Goal: Entertainment & Leisure: Consume media (video, audio)

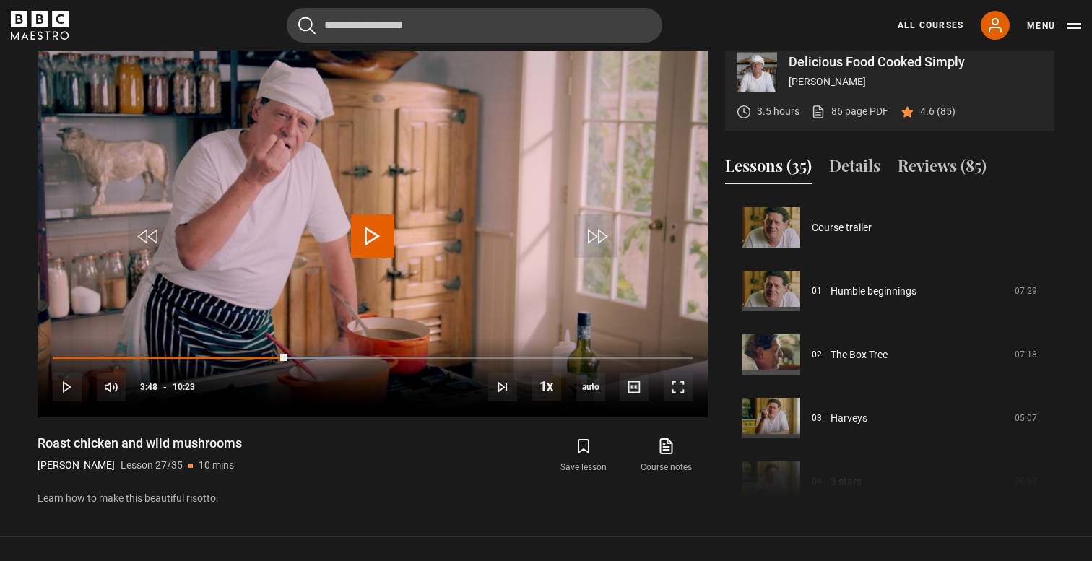
click at [37, 23] on icon "BBC Maestro" at bounding box center [40, 25] width 58 height 29
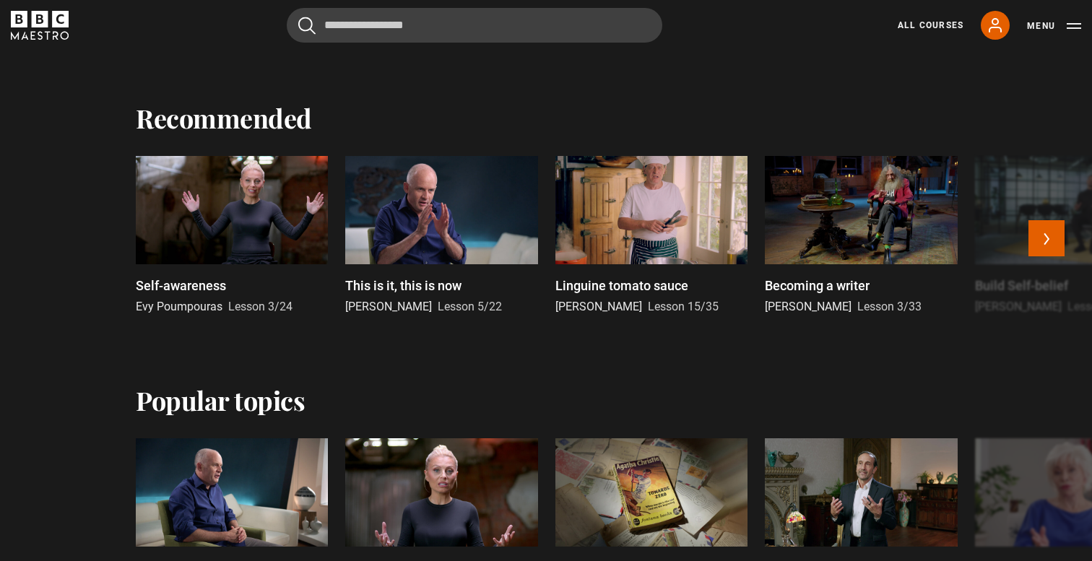
scroll to position [688, 0]
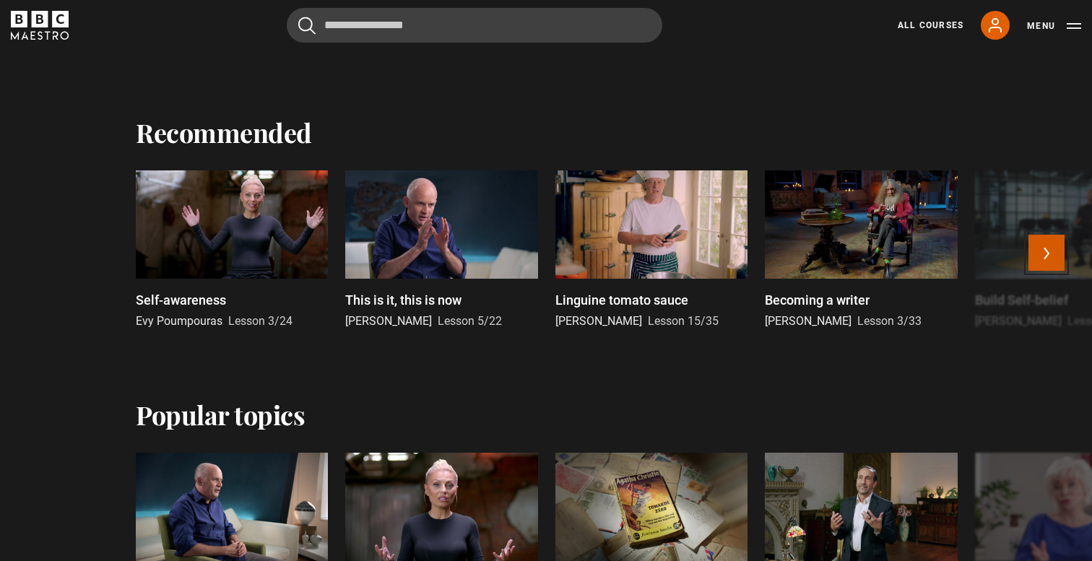
click at [1042, 254] on button "Next" at bounding box center [1046, 253] width 36 height 36
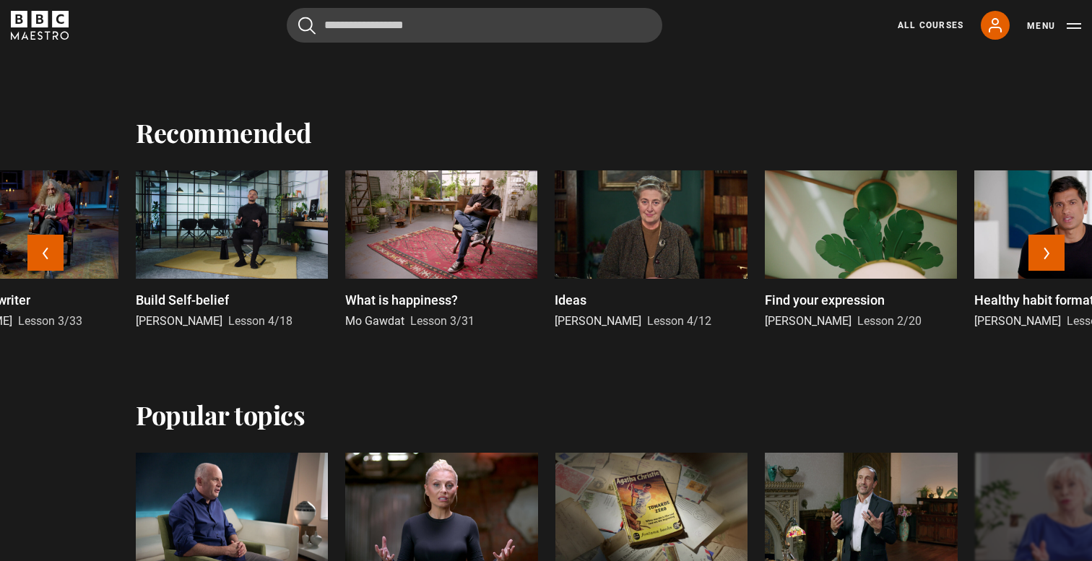
click at [173, 320] on span "[PERSON_NAME]" at bounding box center [179, 321] width 87 height 14
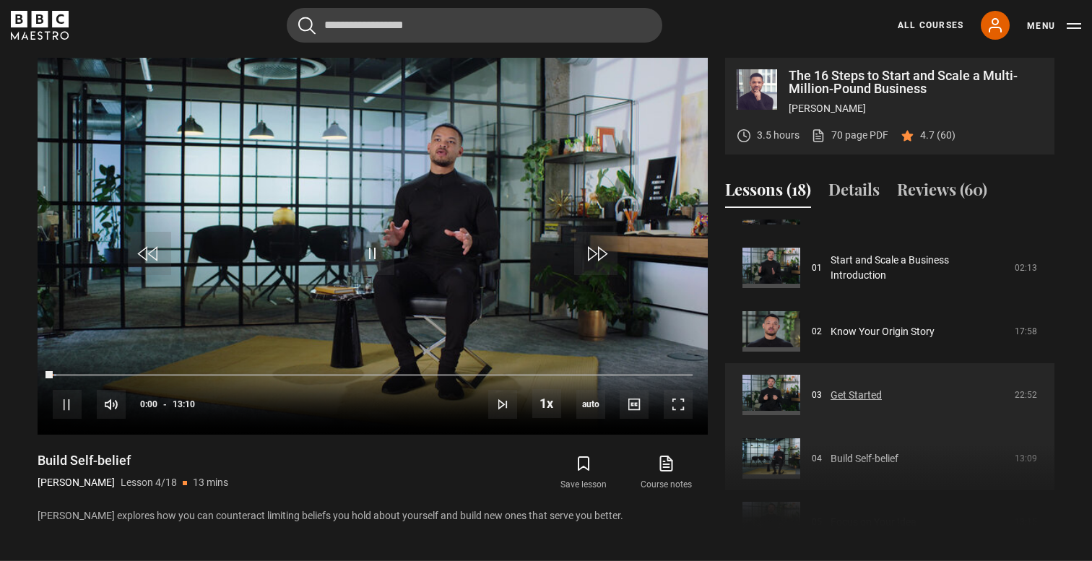
scroll to position [39, 0]
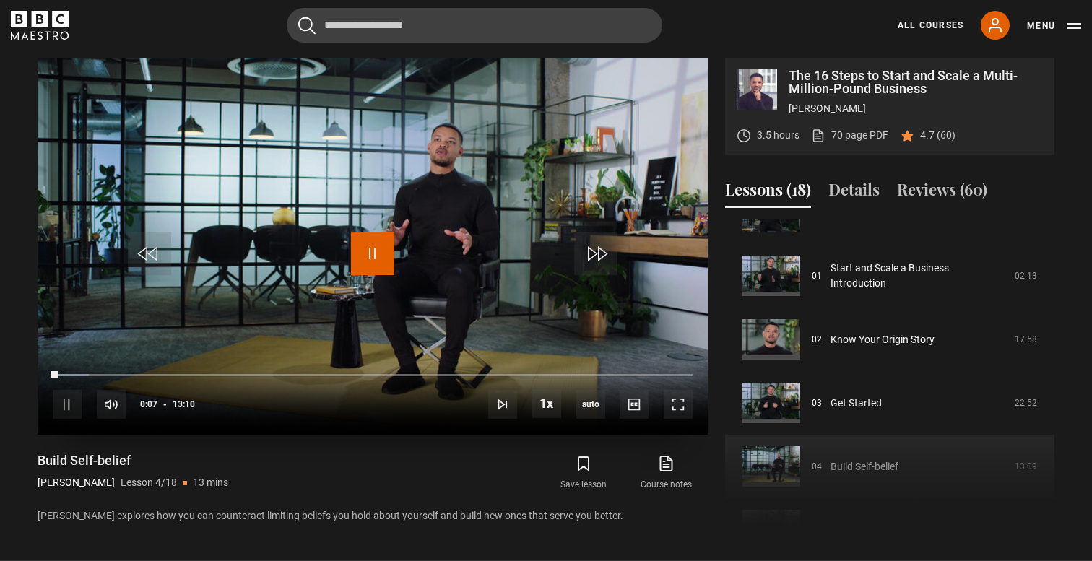
click at [378, 245] on span "Video Player" at bounding box center [372, 253] width 43 height 43
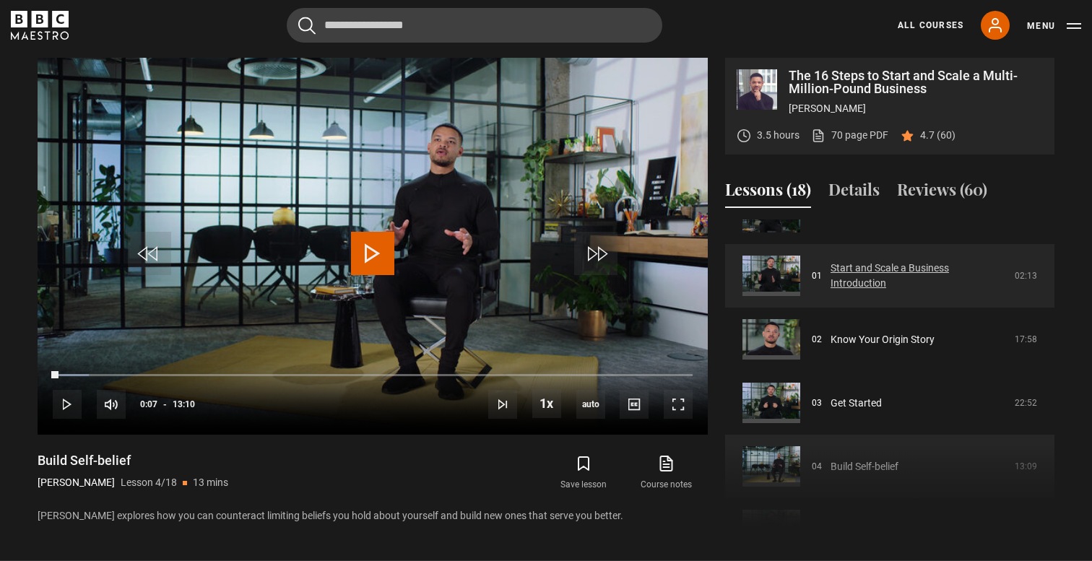
scroll to position [0, 0]
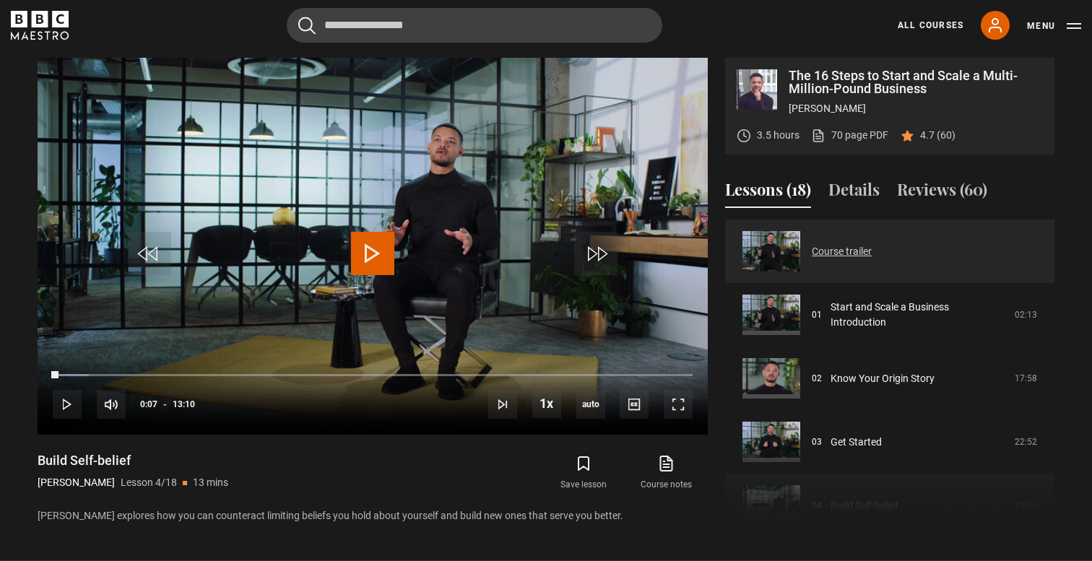
click at [830, 253] on link "Course trailer" at bounding box center [841, 251] width 60 height 15
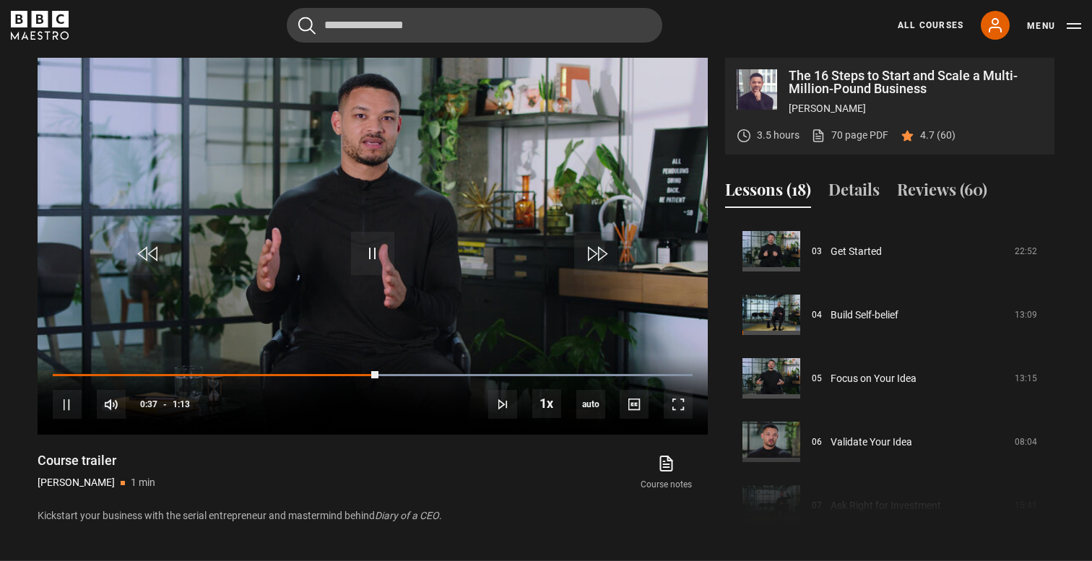
scroll to position [199, 0]
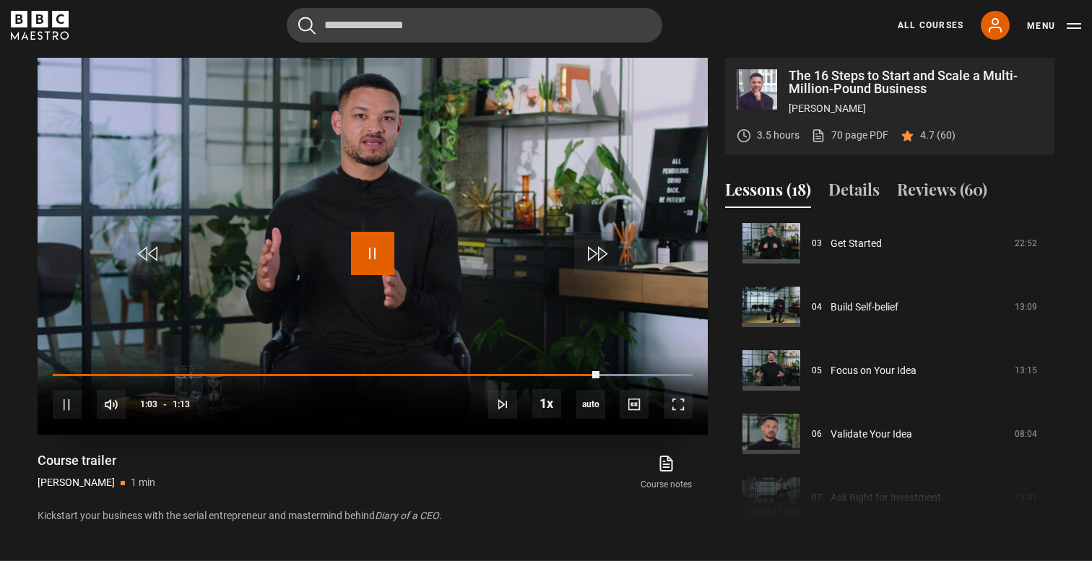
click at [380, 256] on span "Video Player" at bounding box center [372, 253] width 43 height 43
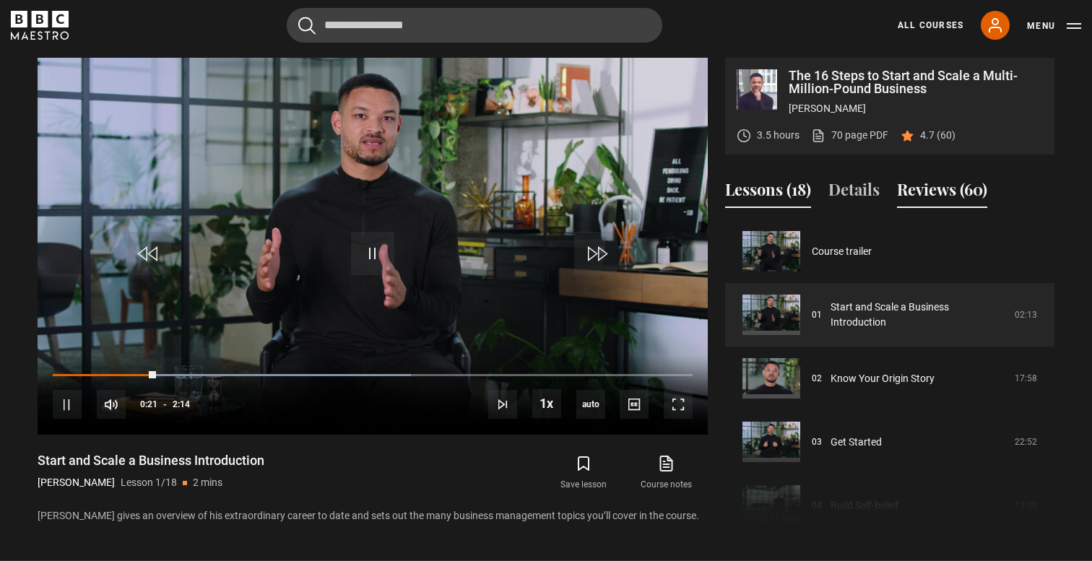
click at [937, 193] on button "Reviews (60)" at bounding box center [942, 193] width 90 height 30
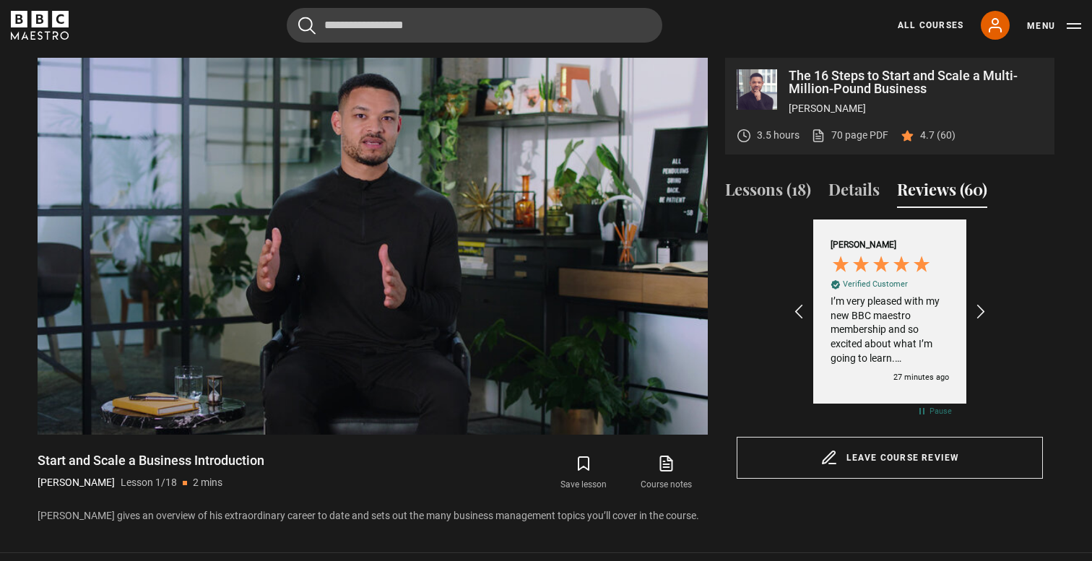
click at [994, 317] on div "Excellent 4.6 average 748 reviews Stephanie S Verified Customer I’m very please…" at bounding box center [889, 322] width 306 height 206
click at [986, 315] on icon "REVIEWS.io Carousel Scroll Right" at bounding box center [981, 312] width 20 height 20
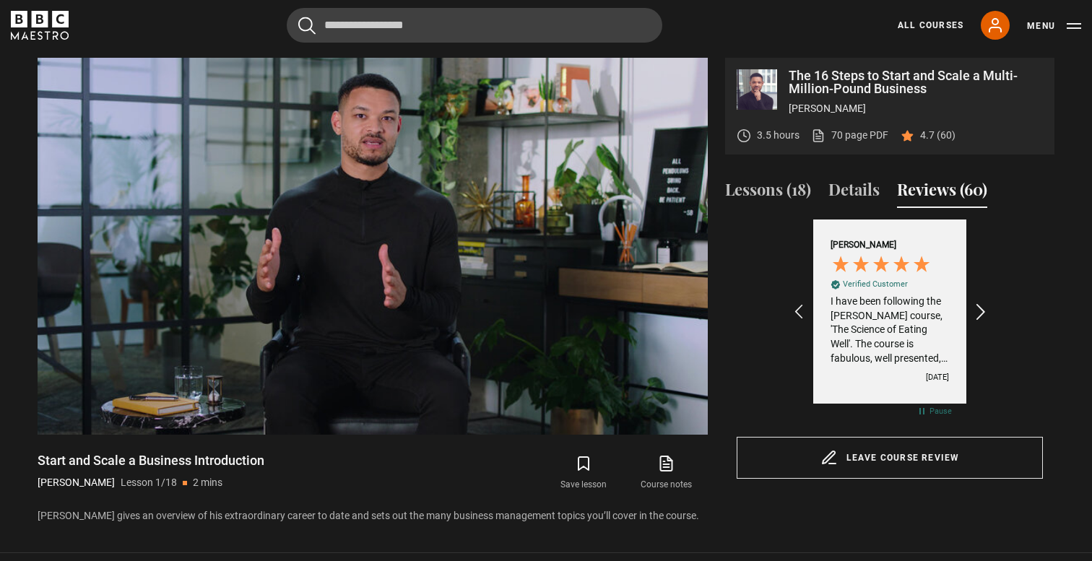
click at [986, 315] on icon "REVIEWS.io Carousel Scroll Right" at bounding box center [981, 312] width 20 height 20
click at [788, 191] on button "Lessons (18)" at bounding box center [768, 193] width 86 height 30
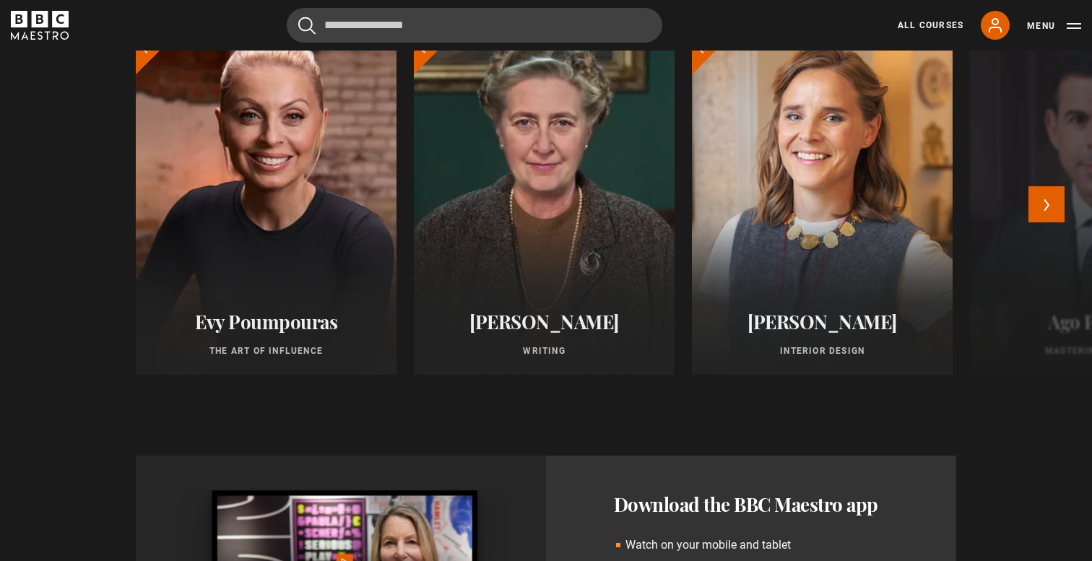
scroll to position [1171, 0]
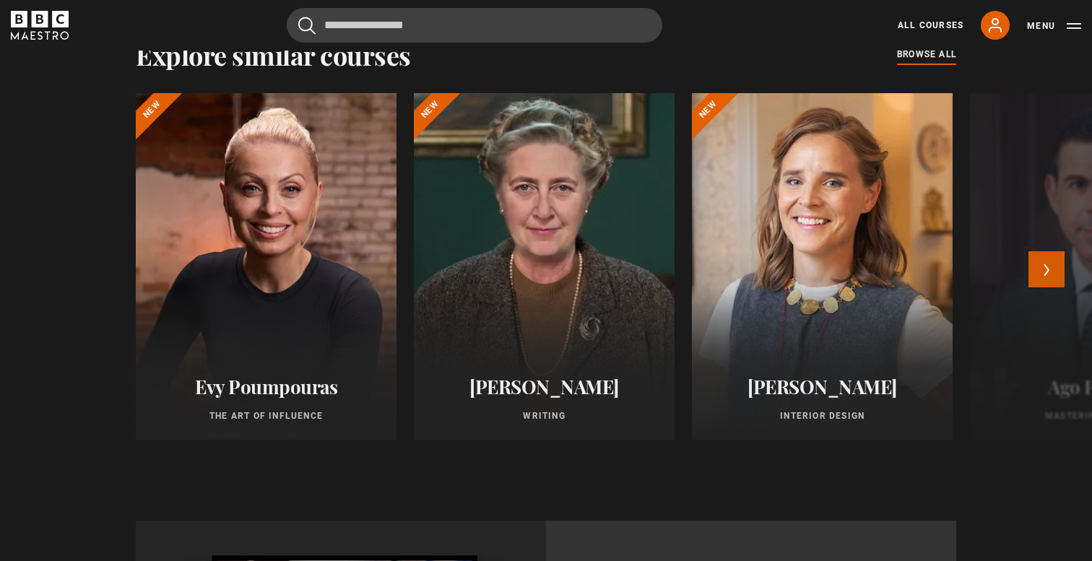
click at [1048, 279] on button "Next" at bounding box center [1046, 269] width 36 height 36
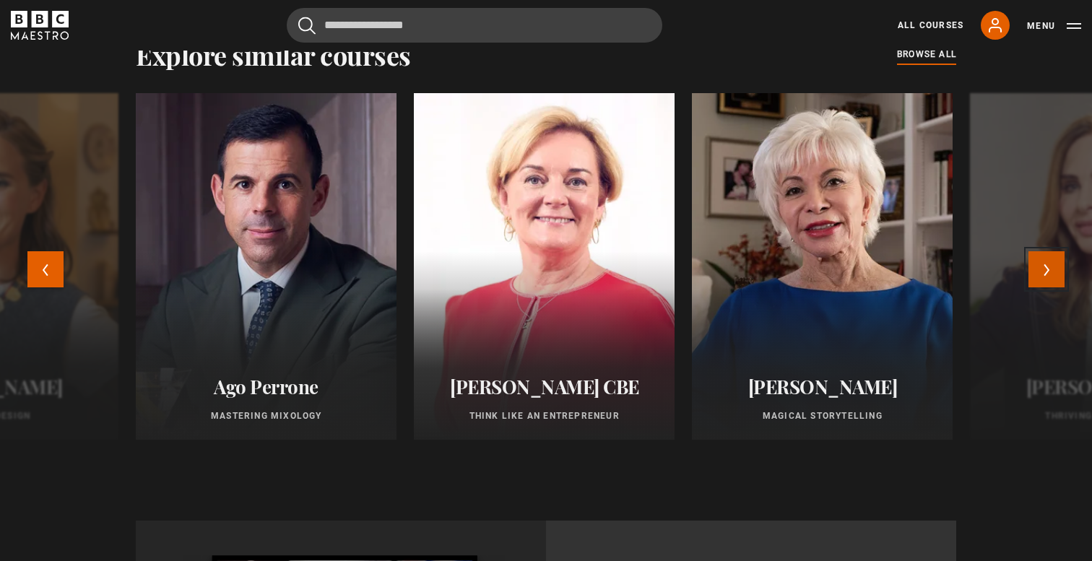
click at [1048, 279] on button "Next" at bounding box center [1046, 269] width 36 height 36
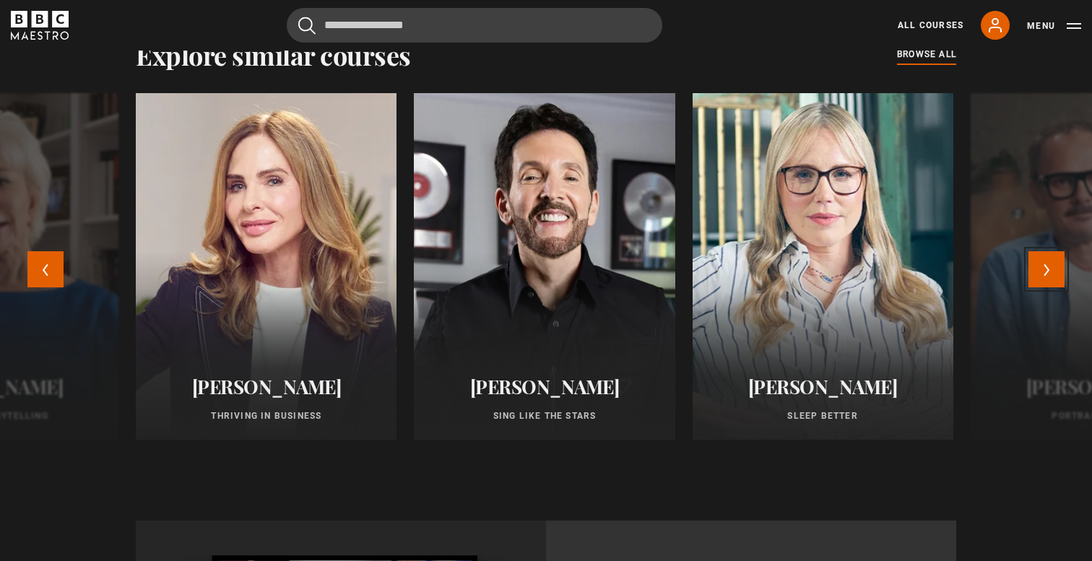
drag, startPoint x: 1048, startPoint y: 279, endPoint x: 775, endPoint y: 253, distance: 274.9
click at [773, 253] on div "Evy Poumpouras The Art of Influence New Agatha Christie Writing New Beata Heuma…" at bounding box center [546, 275] width 930 height 364
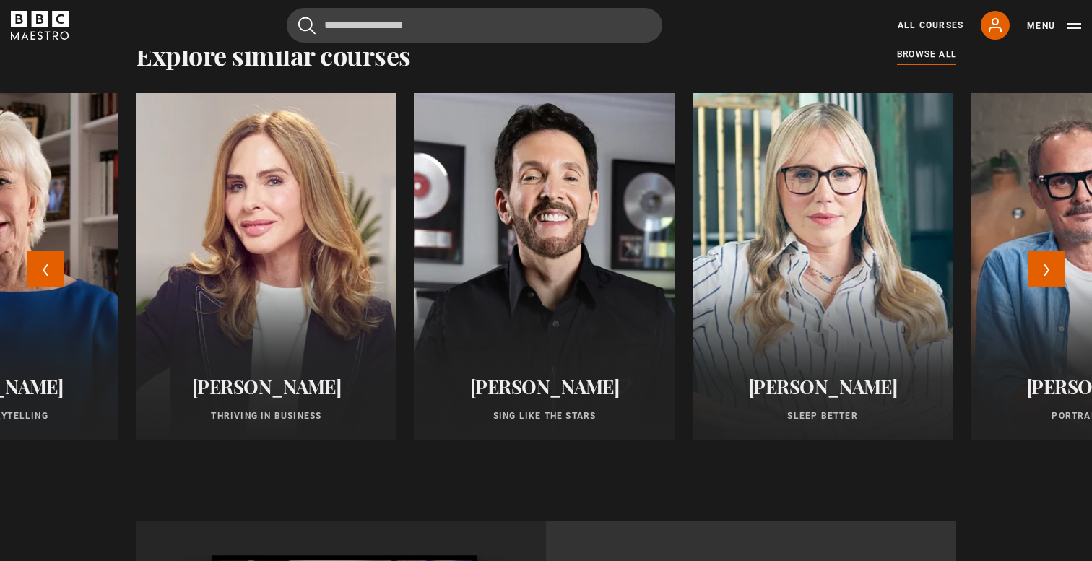
click at [862, 304] on div at bounding box center [822, 266] width 287 height 381
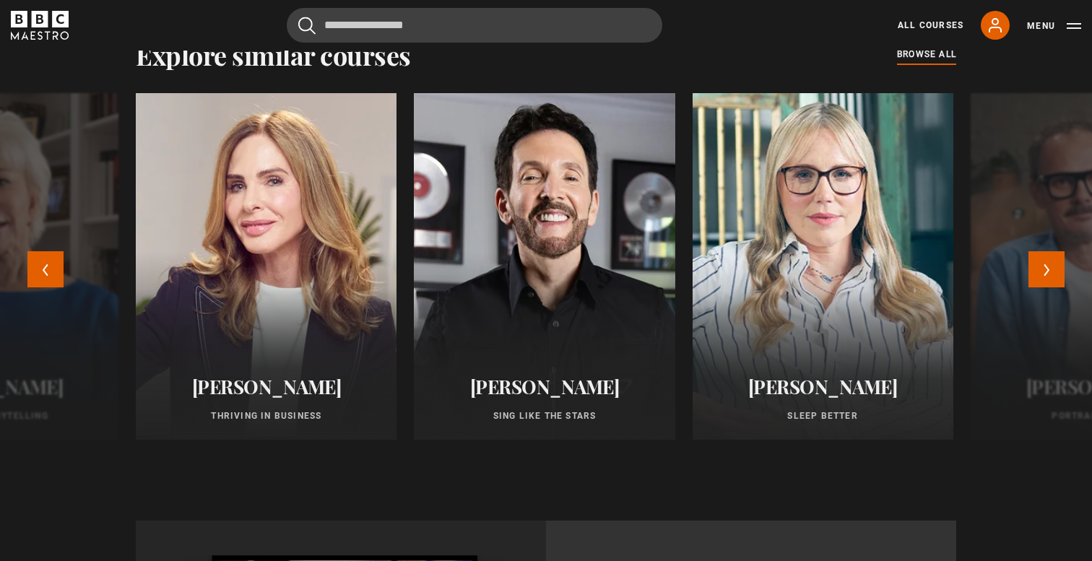
click at [819, 258] on div at bounding box center [822, 266] width 287 height 381
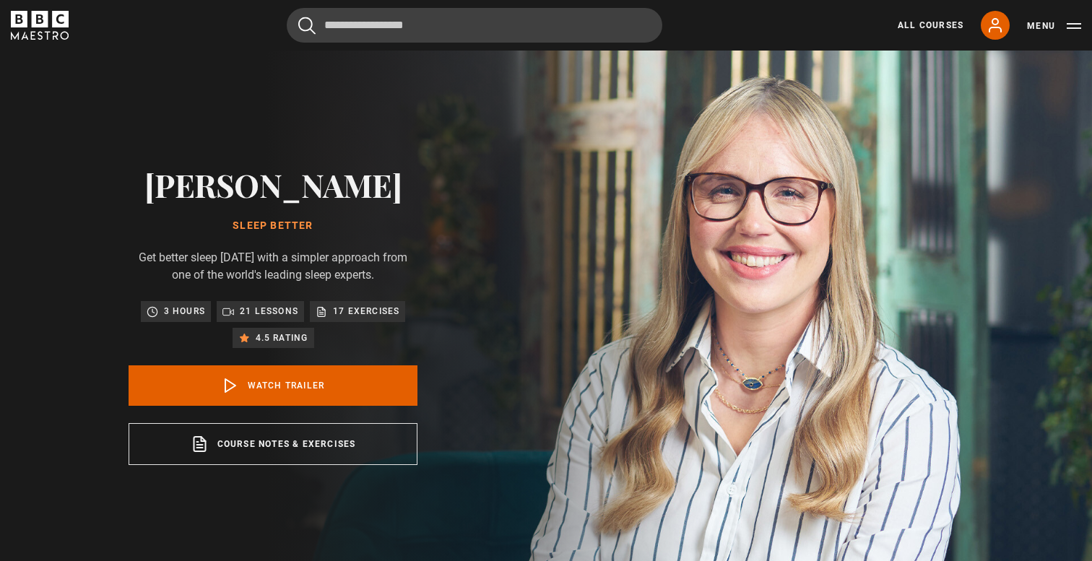
drag, startPoint x: 132, startPoint y: 295, endPoint x: 425, endPoint y: 316, distance: 293.9
click at [425, 316] on div "[PERSON_NAME] Sleep Better Get better sleep [DATE] with a simpler approach from…" at bounding box center [273, 316] width 462 height 530
click at [415, 284] on p "Get better sleep [DATE] with a simpler approach from one of the world's leading…" at bounding box center [273, 266] width 289 height 35
click at [83, 22] on div "Cancel Courses Previous courses Next courses [PERSON_NAME] Writing 12 Related L…" at bounding box center [546, 25] width 1070 height 35
click at [79, 23] on div "Cancel Courses Previous courses Next courses [PERSON_NAME] Writing 12 Related L…" at bounding box center [546, 25] width 1070 height 35
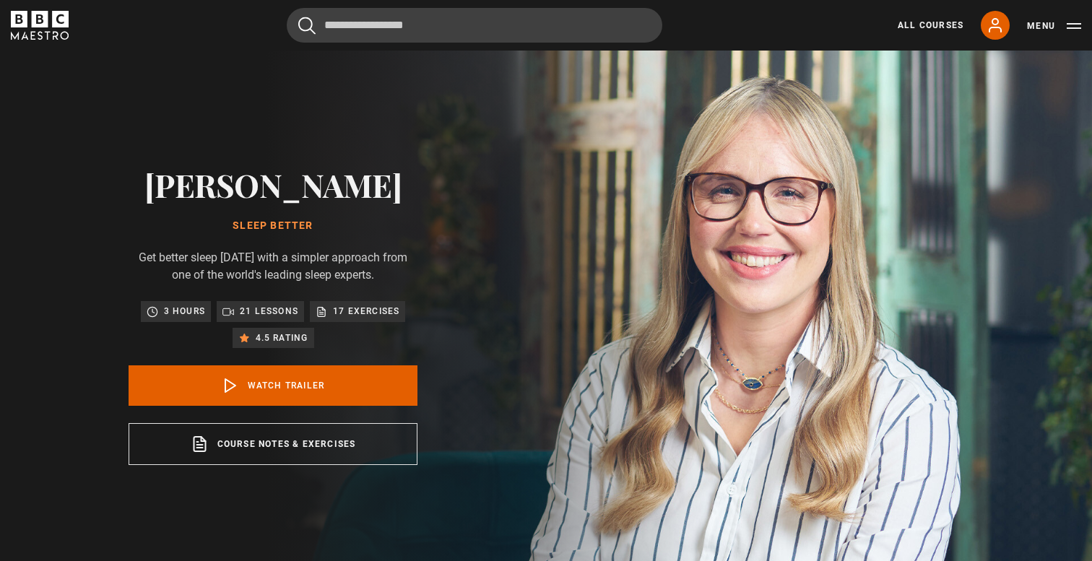
click at [47, 29] on icon "BBC Maestro" at bounding box center [40, 25] width 58 height 29
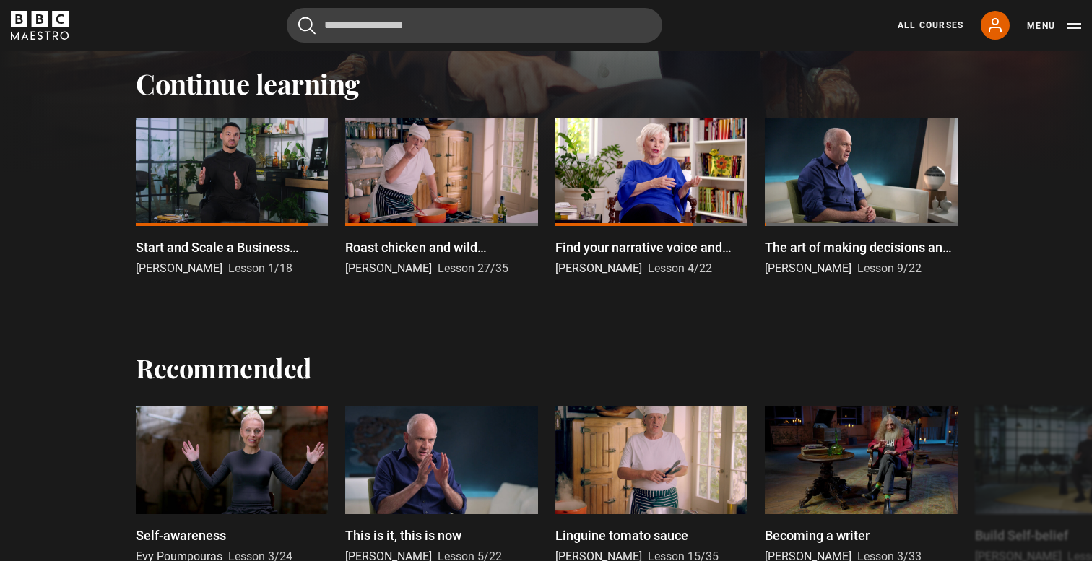
scroll to position [453, 0]
click at [669, 197] on div at bounding box center [651, 171] width 192 height 108
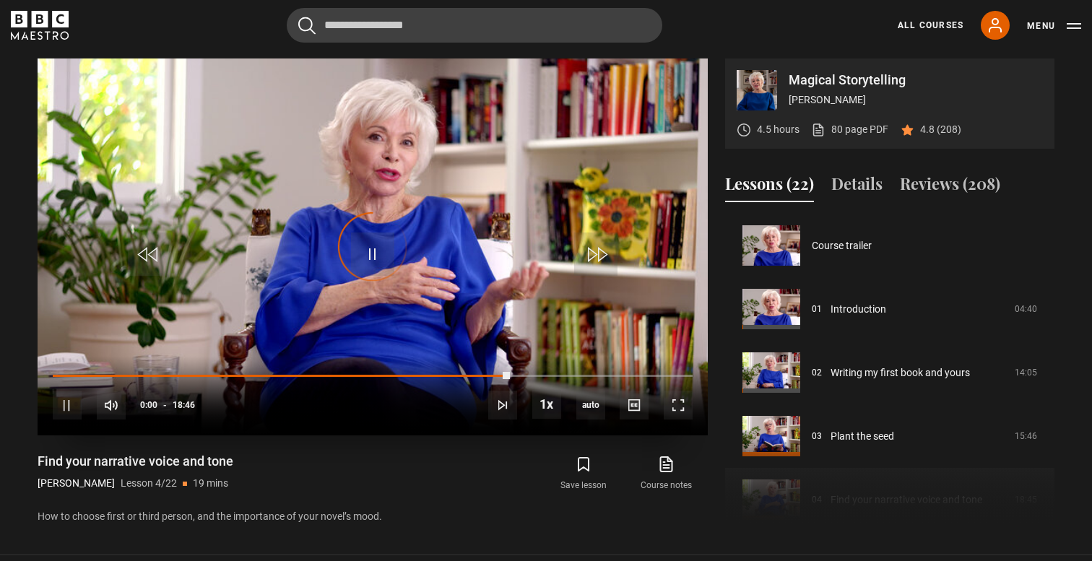
scroll to position [191, 0]
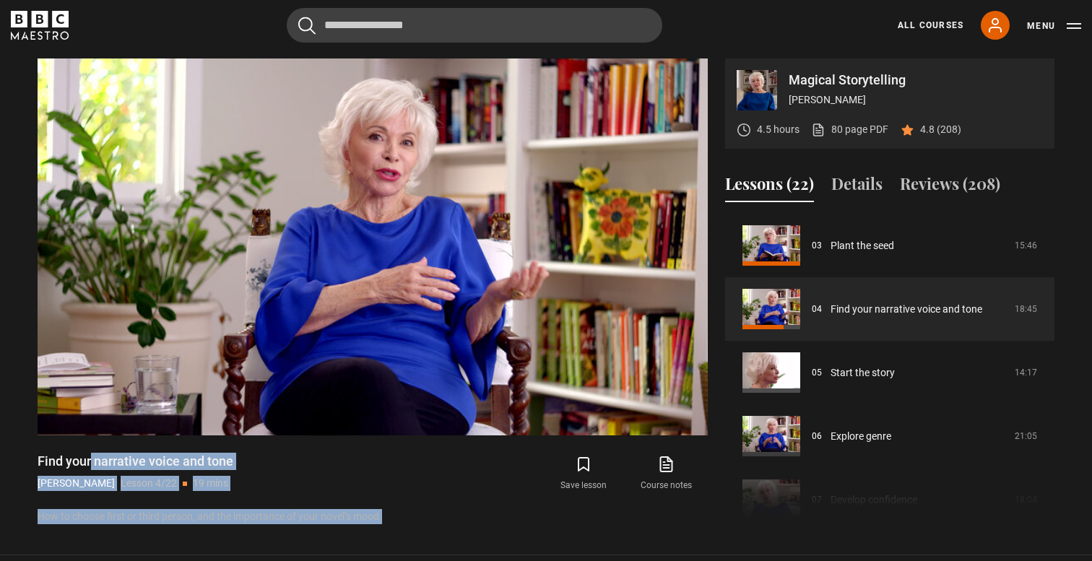
drag, startPoint x: 394, startPoint y: 515, endPoint x: 28, endPoint y: 458, distance: 370.4
click at [28, 458] on div "Magical Storytelling [PERSON_NAME] 4.5 hours 80 page PDF (opens in new tab) 4.8…" at bounding box center [546, 291] width 1040 height 467
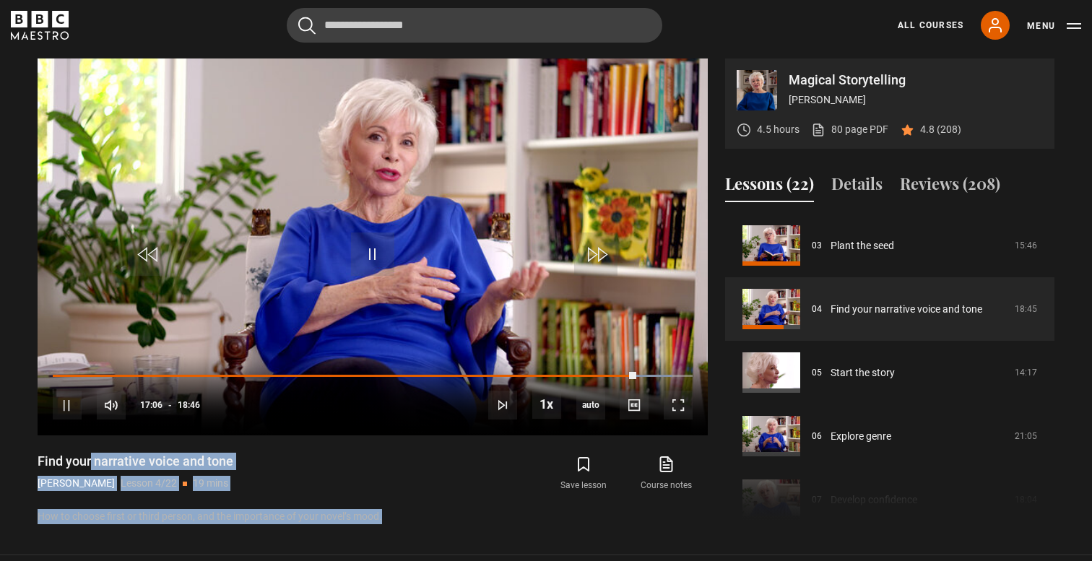
click at [416, 512] on p "How to choose first or third person, and the importance of your novel’s mood." at bounding box center [373, 516] width 670 height 15
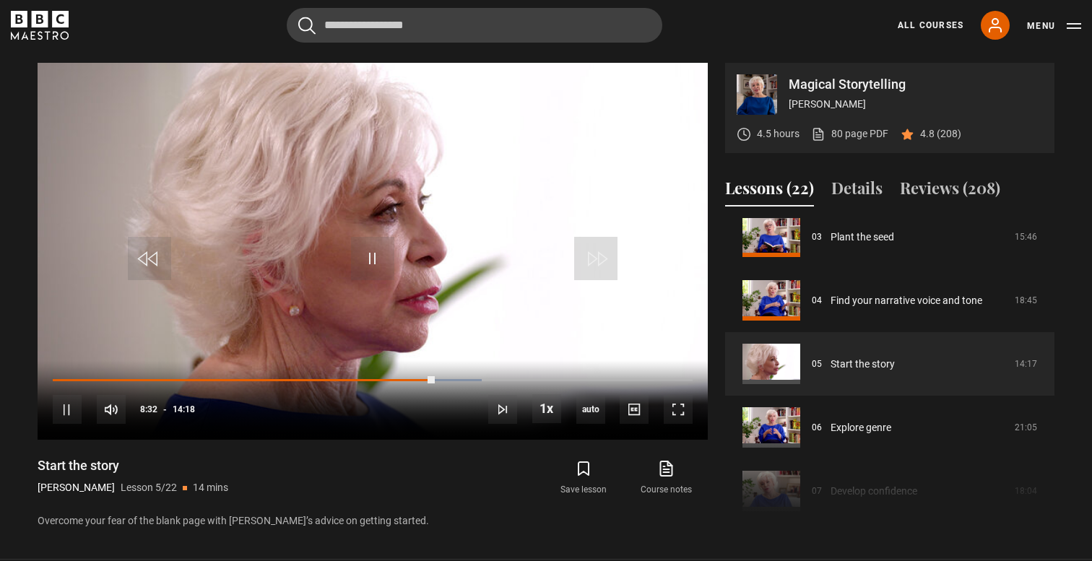
scroll to position [204, 0]
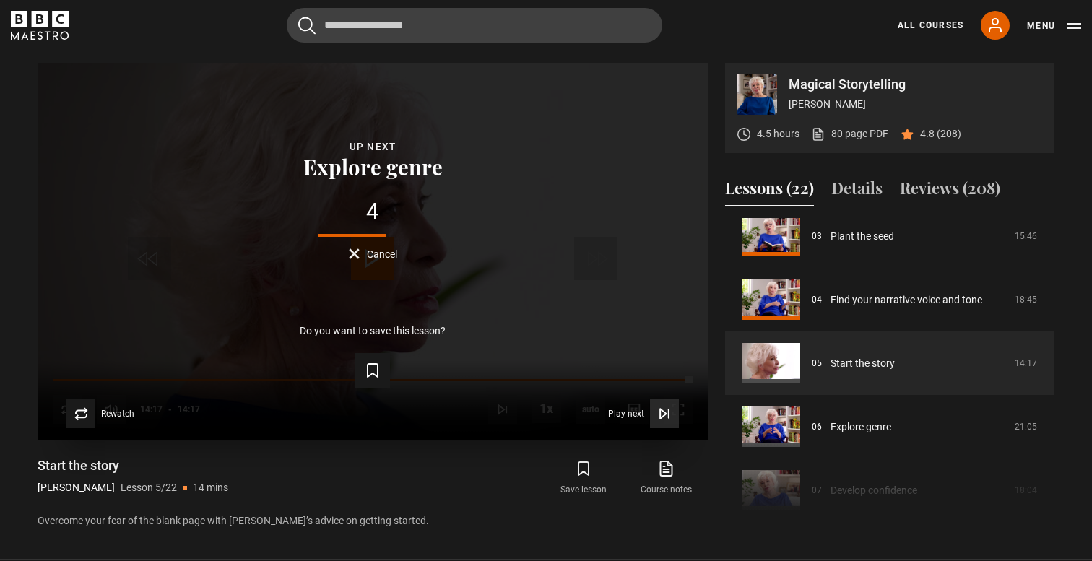
click at [658, 413] on icon "Video Player" at bounding box center [664, 413] width 14 height 14
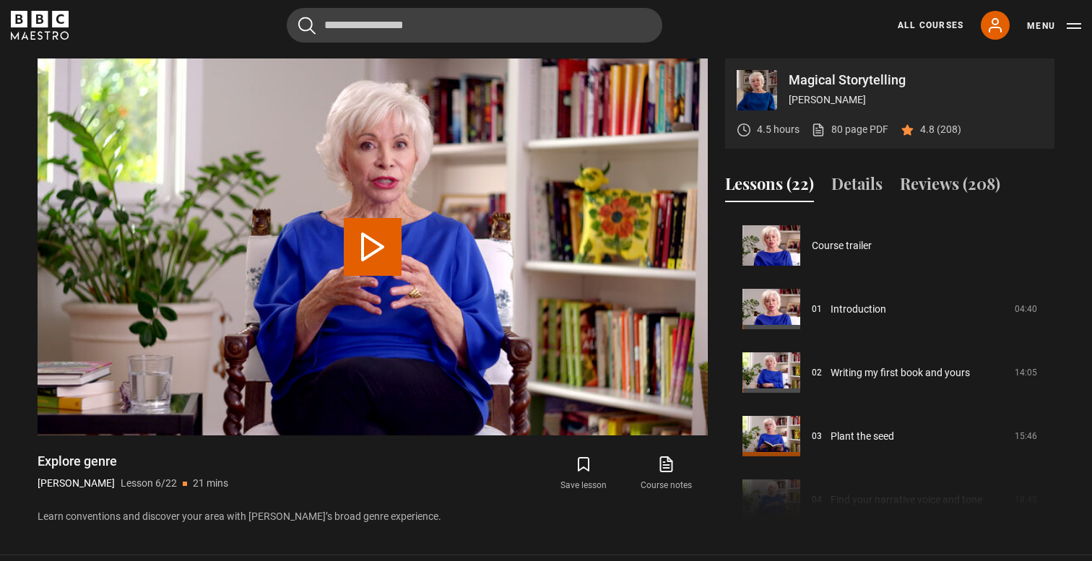
scroll to position [318, 0]
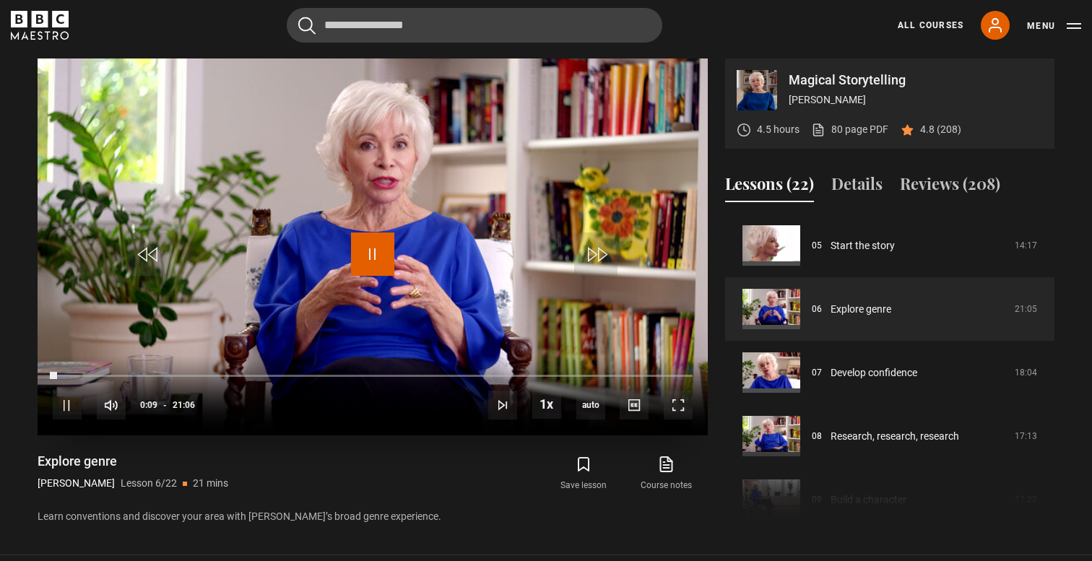
click at [375, 250] on span "Video Player" at bounding box center [372, 253] width 43 height 43
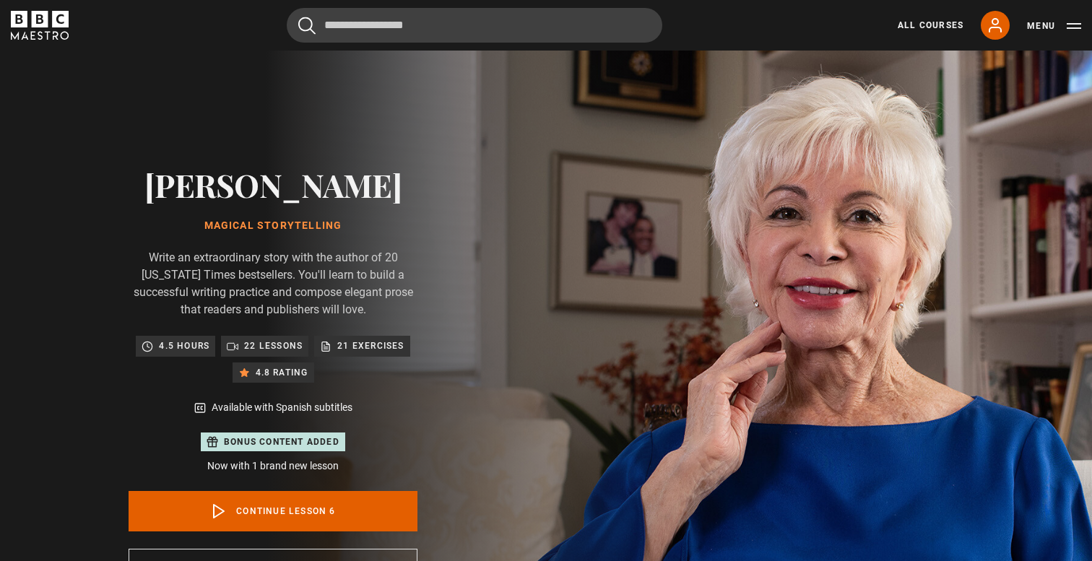
scroll to position [318, 0]
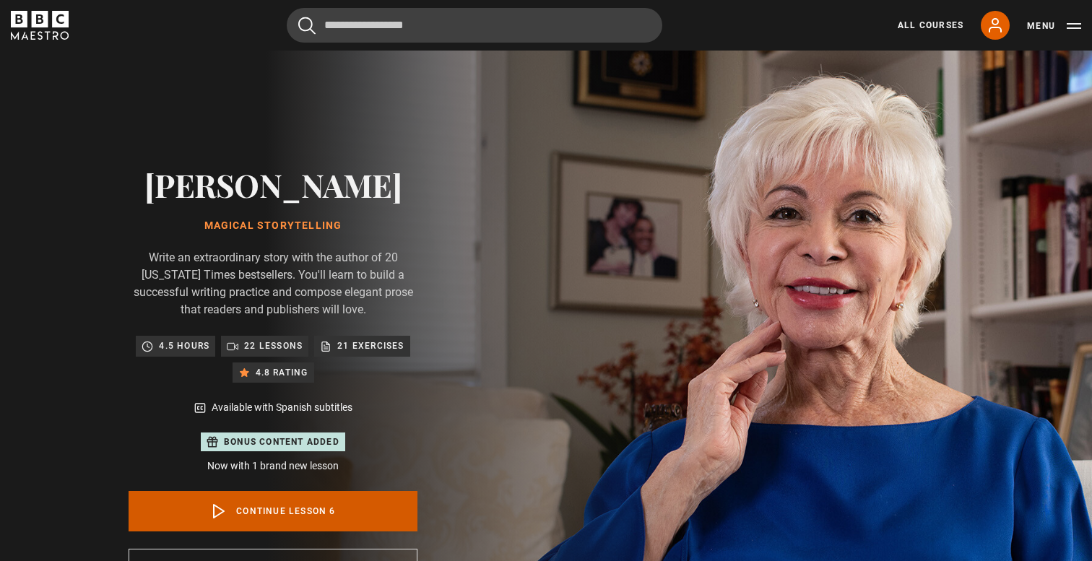
click at [306, 514] on link "Continue lesson 6" at bounding box center [273, 511] width 289 height 40
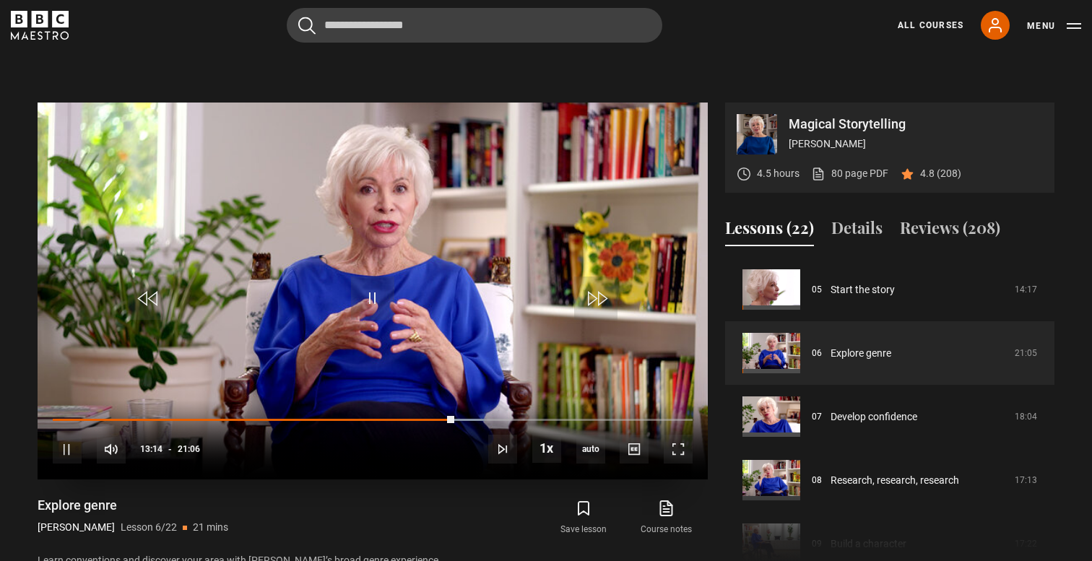
scroll to position [661, 0]
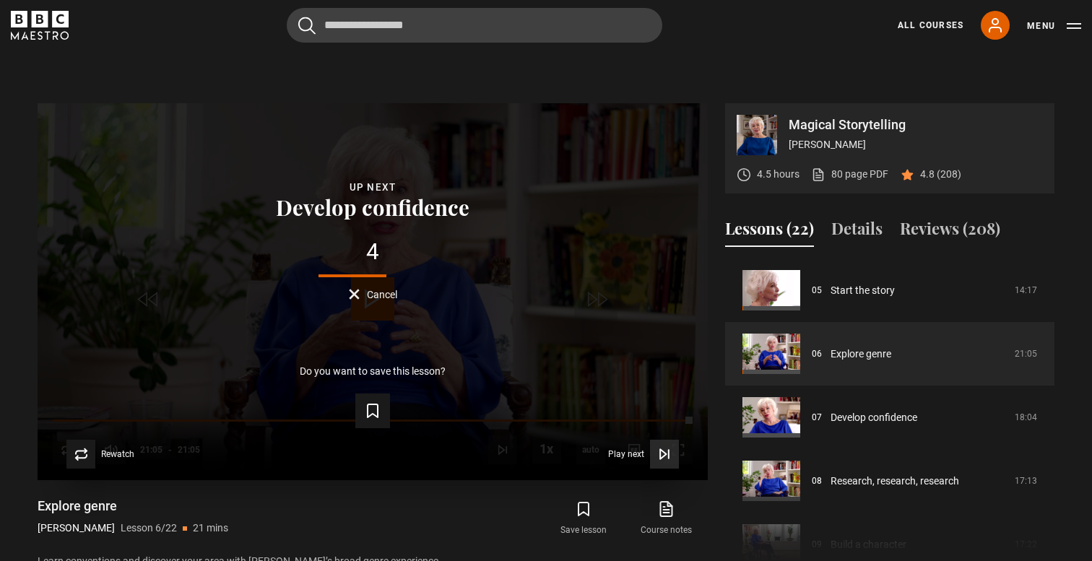
click at [634, 448] on button "Play next Play next" at bounding box center [643, 454] width 71 height 29
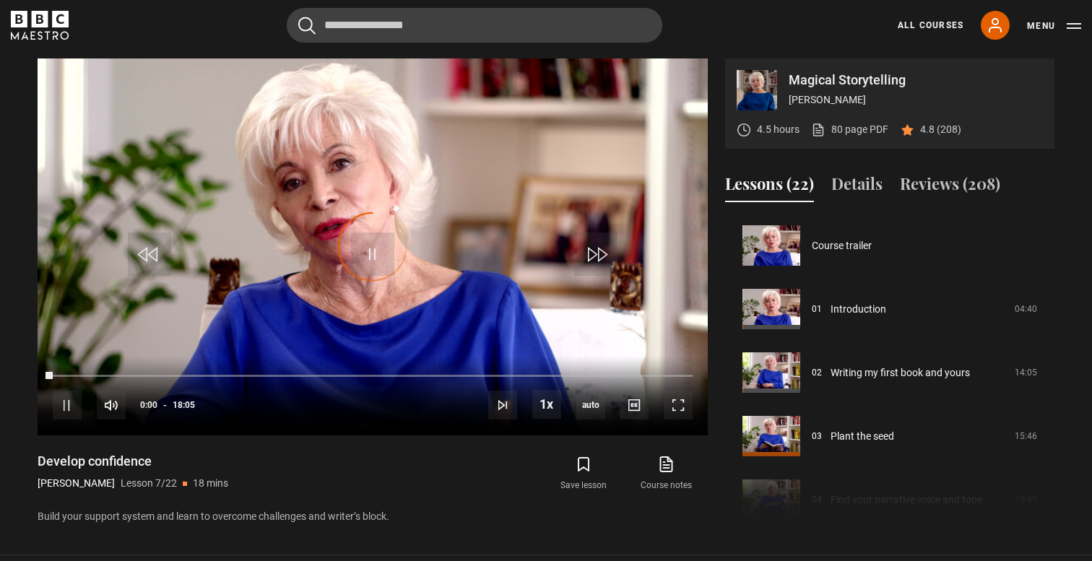
scroll to position [381, 0]
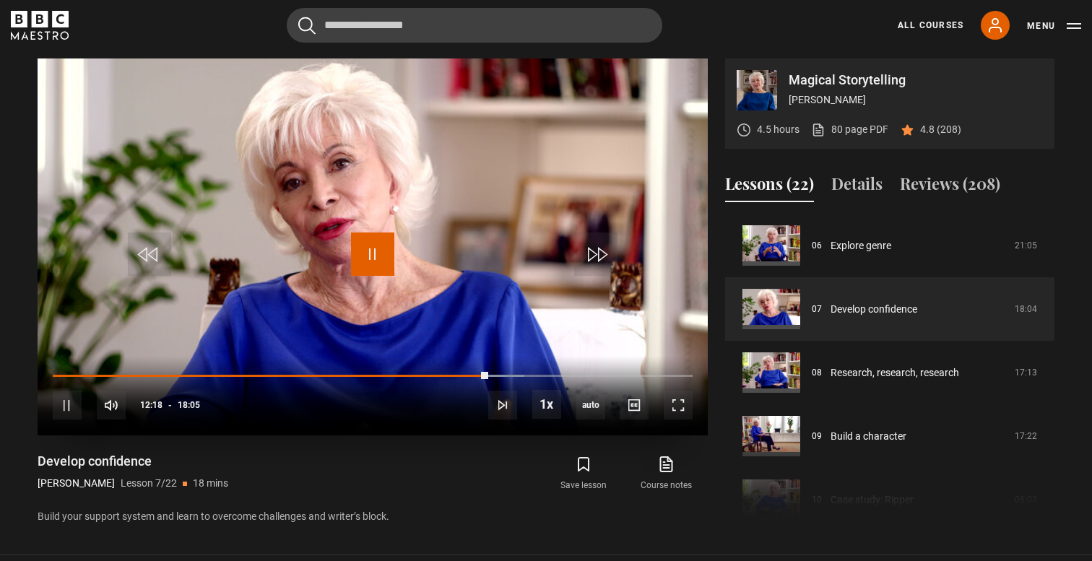
click at [378, 235] on span "Video Player" at bounding box center [372, 253] width 43 height 43
